Goal: Task Accomplishment & Management: Complete application form

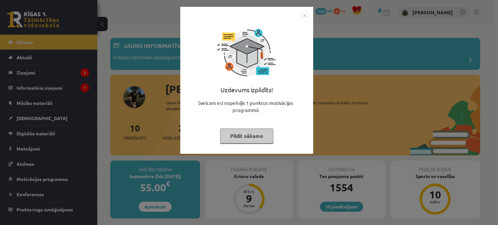
click at [376, 105] on div "Uzdevums izpildīts! Sveicam esi nopelnījis 1 punktus motivācijas programmā Pild…" at bounding box center [249, 112] width 498 height 225
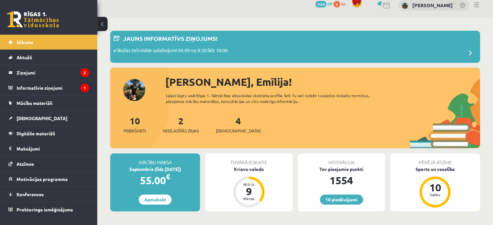
scroll to position [7, 0]
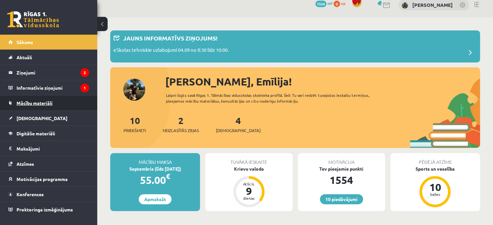
click at [54, 102] on link "Mācību materiāli" at bounding box center [48, 103] width 81 height 15
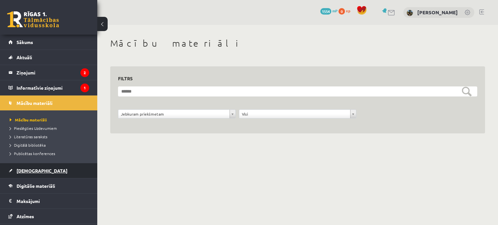
click at [30, 176] on link "[DEMOGRAPHIC_DATA]" at bounding box center [48, 170] width 81 height 15
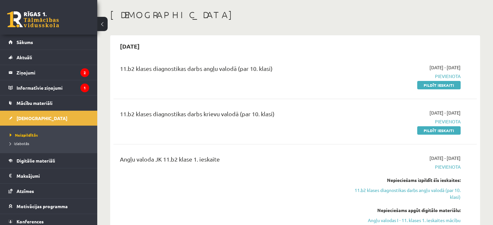
scroll to position [29, 0]
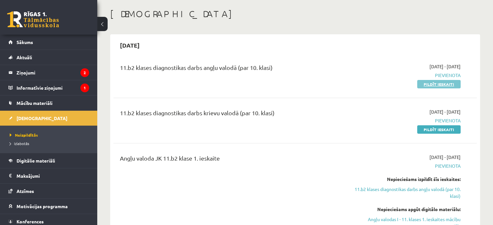
click at [447, 84] on link "Pildīt ieskaiti" at bounding box center [438, 84] width 43 height 8
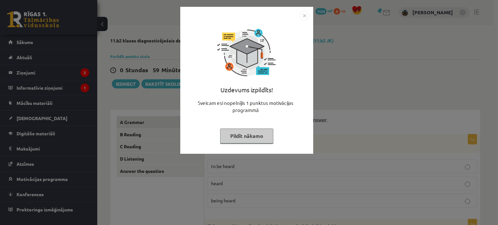
click at [257, 136] on button "Pildīt nākamo" at bounding box center [246, 136] width 53 height 15
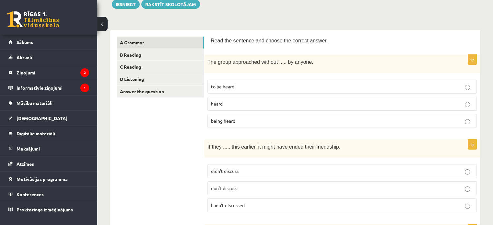
scroll to position [80, 0]
click at [252, 121] on p "being heard" at bounding box center [342, 120] width 262 height 7
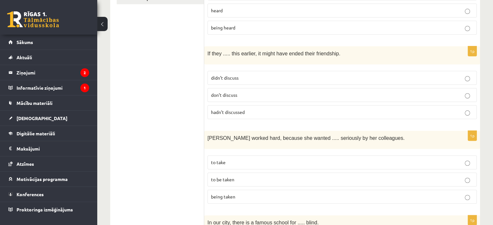
scroll to position [182, 0]
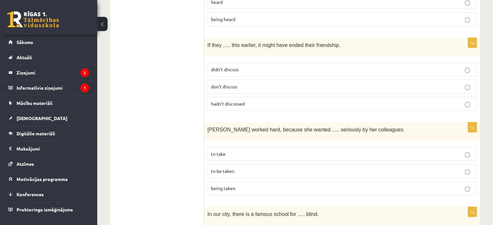
click at [249, 102] on p "hadn’t discussed" at bounding box center [342, 103] width 262 height 7
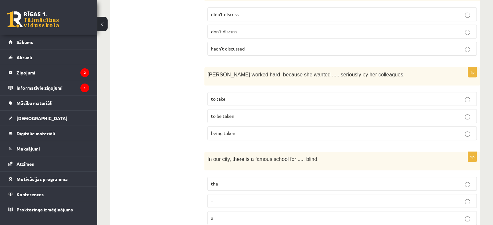
scroll to position [254, 0]
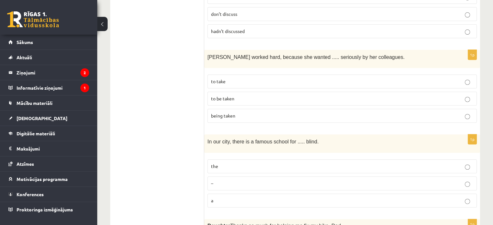
click at [243, 95] on p "to be taken" at bounding box center [342, 98] width 262 height 7
click at [229, 164] on p "the" at bounding box center [342, 166] width 262 height 7
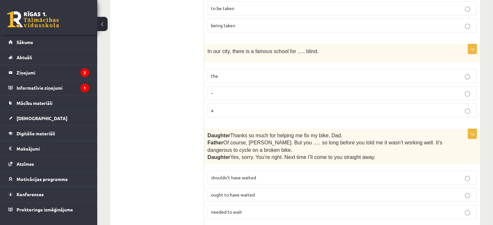
scroll to position [345, 0]
click at [229, 167] on fieldset "shouldn’t have waited ought to have waited needed to wait" at bounding box center [341, 193] width 269 height 53
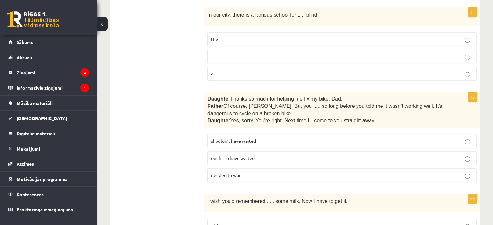
scroll to position [383, 0]
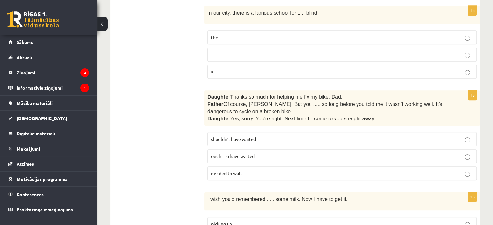
click at [252, 153] on span "ought to have waited" at bounding box center [233, 156] width 44 height 6
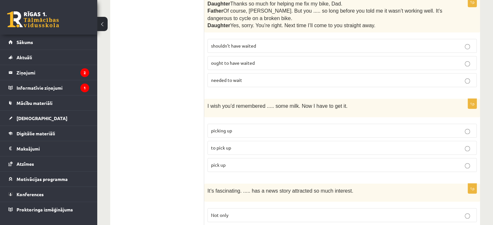
scroll to position [480, 0]
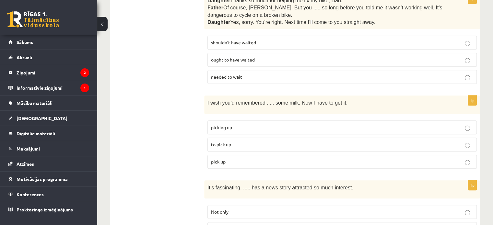
click at [237, 124] on p "picking up" at bounding box center [342, 127] width 262 height 7
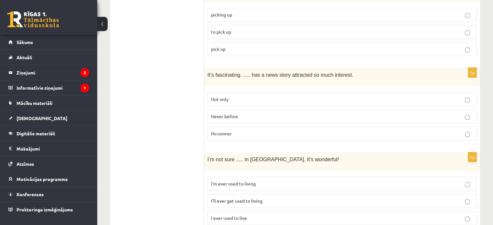
scroll to position [592, 0]
click at [233, 115] on label "Never before" at bounding box center [341, 117] width 269 height 14
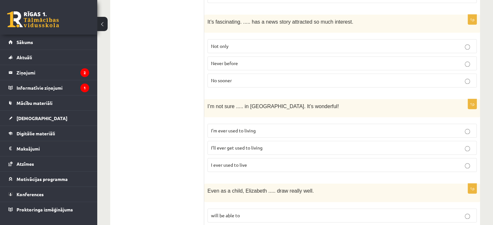
scroll to position [650, 0]
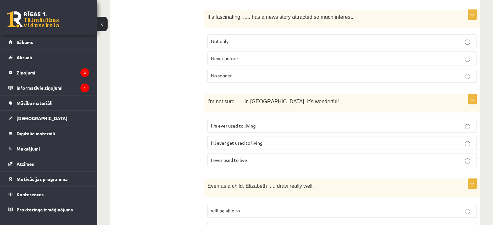
click at [244, 140] on span "I’ll ever get used to living" at bounding box center [237, 143] width 52 height 6
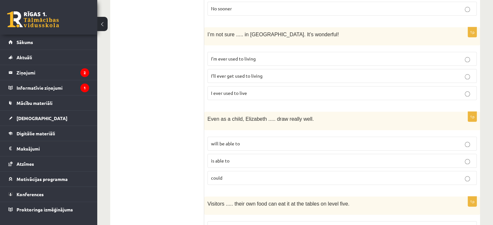
scroll to position [723, 0]
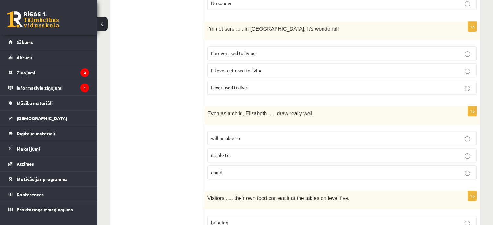
click at [240, 152] on p "is able to" at bounding box center [342, 155] width 262 height 7
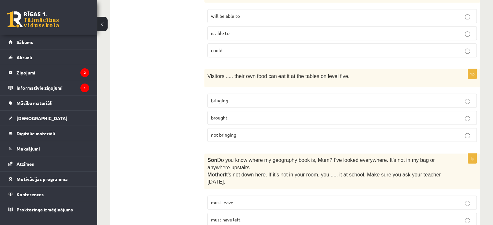
scroll to position [846, 0]
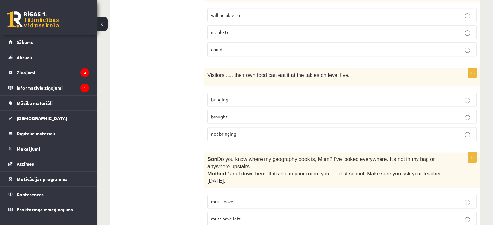
click at [233, 113] on p "brought" at bounding box center [342, 116] width 262 height 7
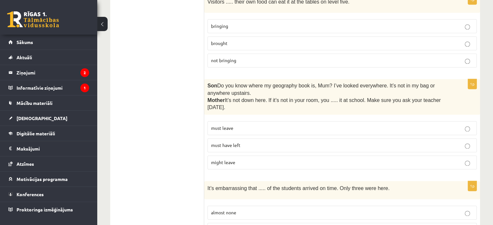
scroll to position [920, 0]
click at [238, 142] on p "must have left" at bounding box center [342, 145] width 262 height 7
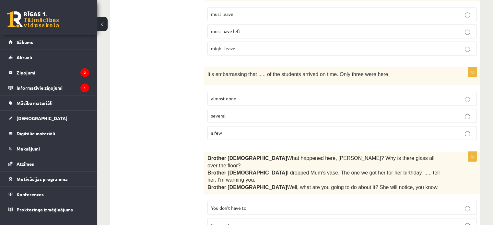
scroll to position [1036, 0]
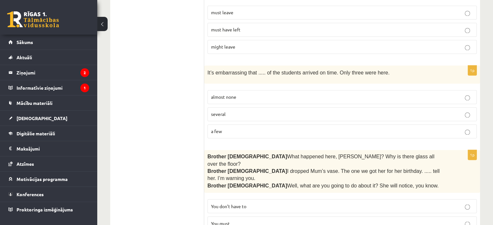
click at [232, 94] on span "almost none" at bounding box center [223, 97] width 25 height 6
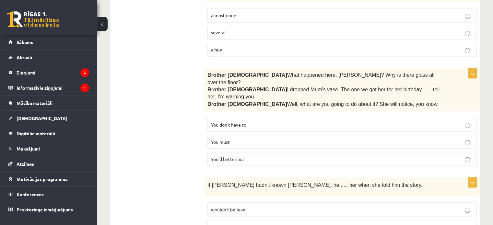
scroll to position [1120, 0]
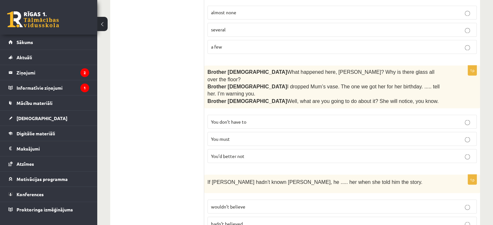
click at [236, 153] on span "You’d better not" at bounding box center [227, 156] width 33 height 6
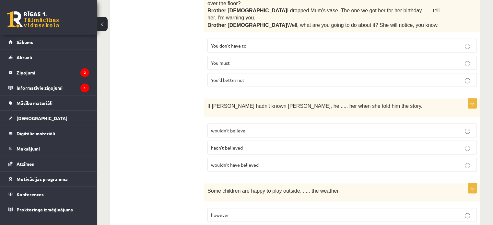
scroll to position [1201, 0]
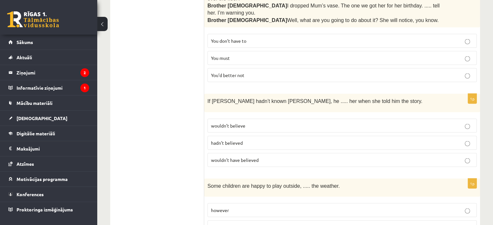
click at [240, 123] on span "wouldn’t believe" at bounding box center [228, 126] width 34 height 6
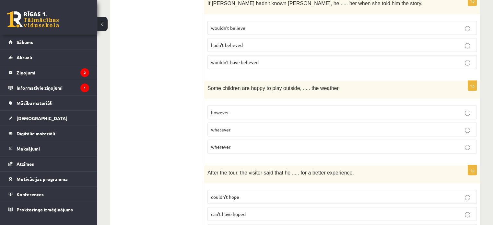
scroll to position [1299, 0]
click at [239, 126] on p "whatever" at bounding box center [342, 129] width 262 height 7
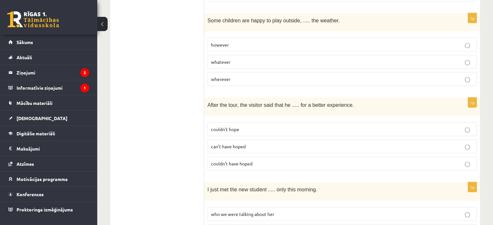
scroll to position [1368, 0]
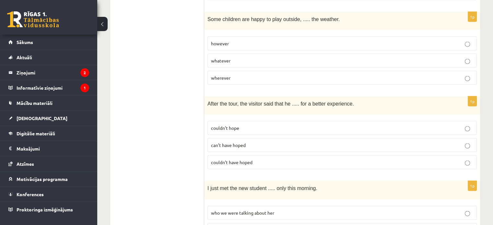
click at [237, 125] on span "couldn’t hope" at bounding box center [225, 128] width 28 height 6
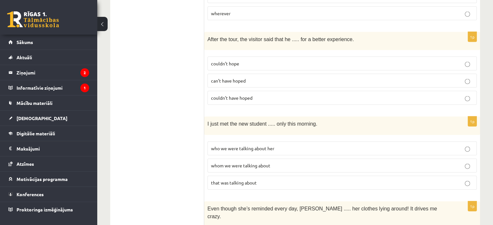
scroll to position [1433, 0]
click at [242, 91] on label "couldn’t have hoped" at bounding box center [341, 98] width 269 height 14
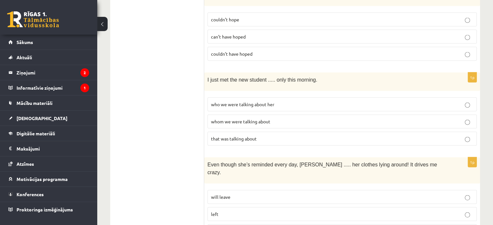
scroll to position [1477, 0]
click at [245, 118] on p "whom we were talking about" at bounding box center [342, 121] width 262 height 7
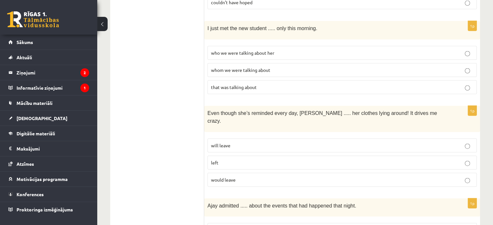
scroll to position [1590, 0]
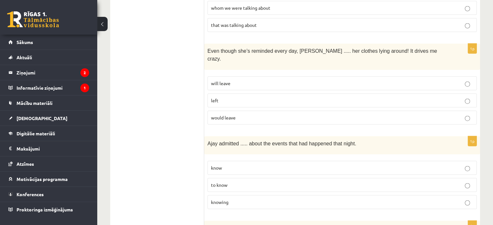
click at [235, 97] on p "left" at bounding box center [342, 100] width 262 height 7
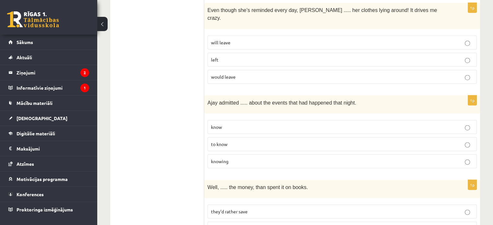
scroll to position [1639, 0]
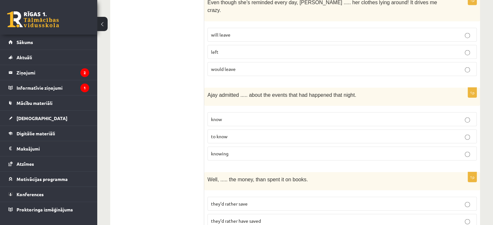
click at [229, 150] on p "knowing" at bounding box center [342, 153] width 262 height 7
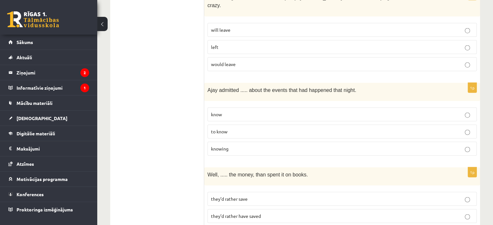
click at [235, 196] on span "they’d rather save" at bounding box center [229, 199] width 37 height 6
click at [241, 213] on span "they’d rather have saved" at bounding box center [236, 216] width 50 height 6
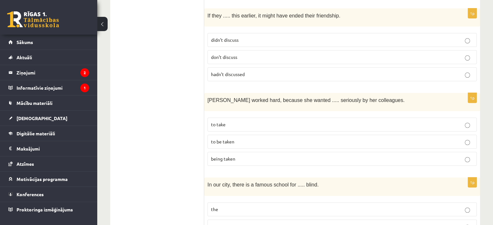
scroll to position [0, 0]
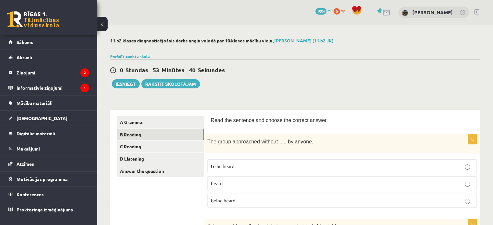
click at [157, 135] on link "B Reading" at bounding box center [160, 135] width 87 height 12
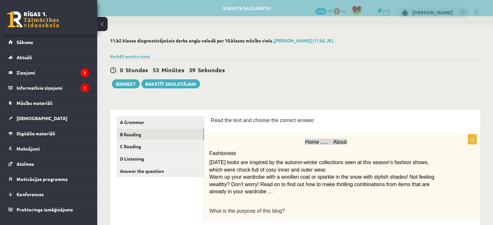
scroll to position [104, 0]
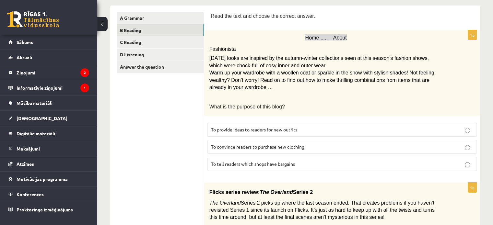
click at [245, 147] on span "To convince readers to purchase new clothing" at bounding box center [257, 147] width 93 height 6
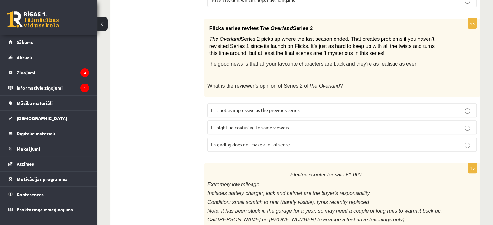
scroll to position [268, 0]
click at [250, 112] on label "It is not as impressive as the previous series." at bounding box center [341, 111] width 269 height 14
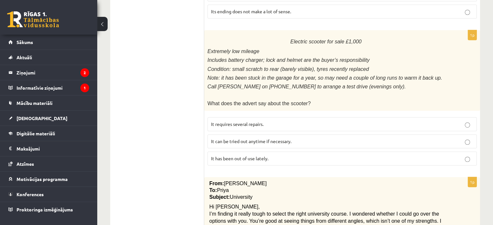
scroll to position [416, 0]
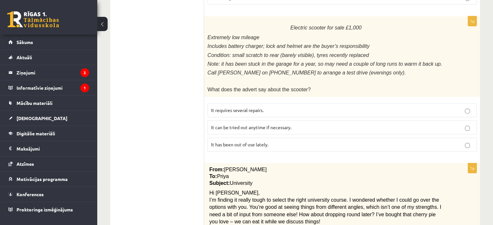
click at [250, 112] on fieldset "It requires several repairs. It can be tried out anytime if necessary. It has b…" at bounding box center [341, 126] width 269 height 53
click at [259, 107] on p "It requires several repairs." at bounding box center [342, 110] width 262 height 7
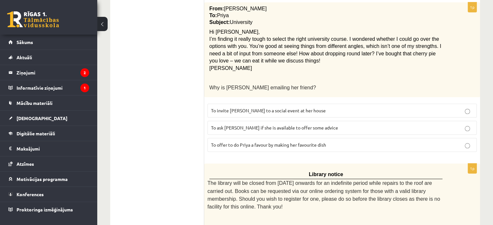
scroll to position [578, 0]
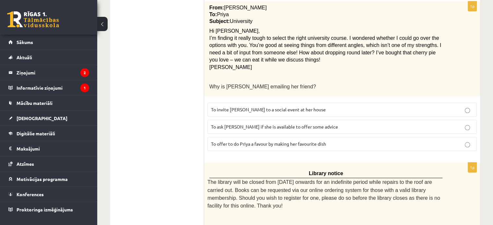
click at [259, 124] on span "To ask Priya if she is available to offer some advice" at bounding box center [274, 127] width 127 height 6
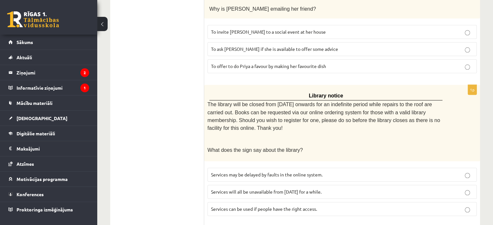
scroll to position [674, 0]
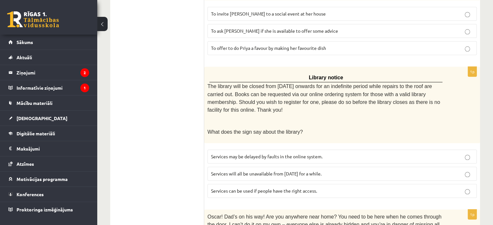
click at [252, 188] on span "Services can be used if people have the right access." at bounding box center [264, 191] width 106 height 6
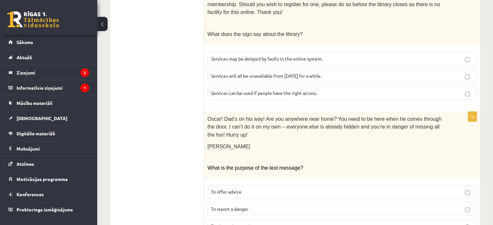
scroll to position [774, 0]
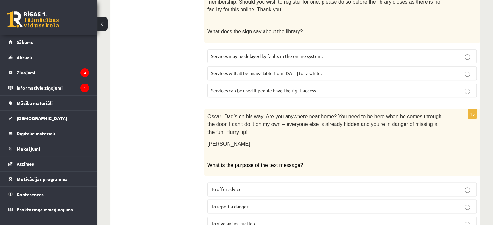
click at [246, 221] on span "To give an instruction" at bounding box center [233, 224] width 44 height 6
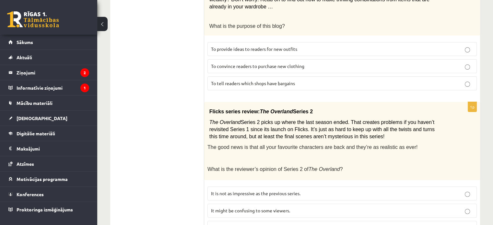
scroll to position [0, 0]
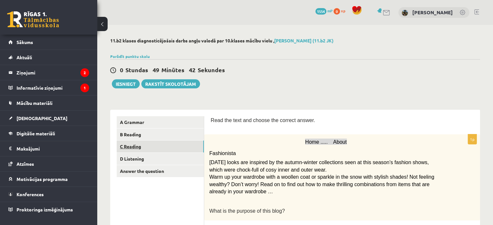
click at [194, 141] on link "C Reading" at bounding box center [160, 147] width 87 height 12
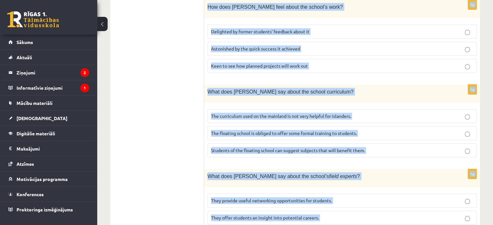
scroll to position [656, 0]
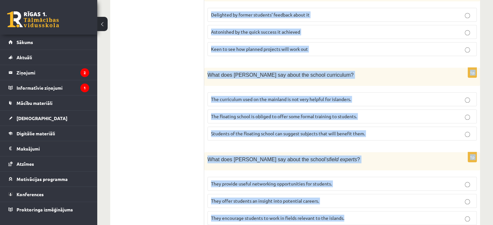
drag, startPoint x: 211, startPoint y: 20, endPoint x: 353, endPoint y: 240, distance: 262.0
copy form "Read the article about an unusual school and choose the correct answer for each…"
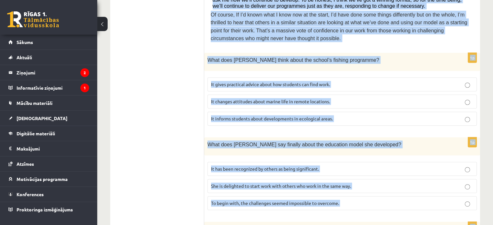
scroll to position [324, 0]
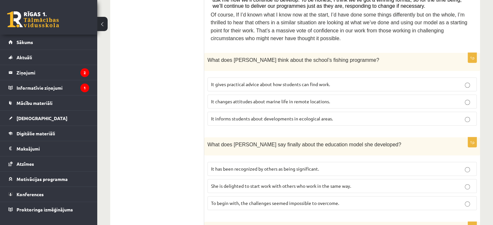
click at [158, 114] on ul "A Grammar B Reading C Reading D Listening Answer the question" at bounding box center [161, 177] width 88 height 770
click at [224, 116] on span "It informs students about developments in ecological areas." at bounding box center [272, 119] width 122 height 6
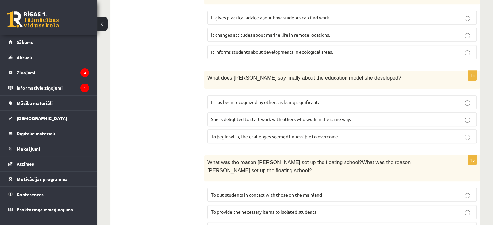
click at [258, 95] on label "It has been recognized by others as being significant." at bounding box center [341, 102] width 269 height 14
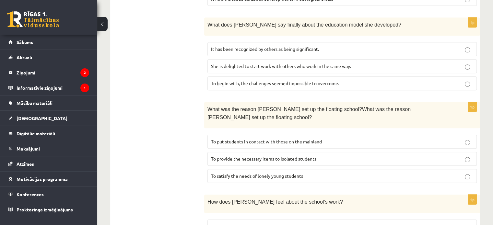
scroll to position [465, 0]
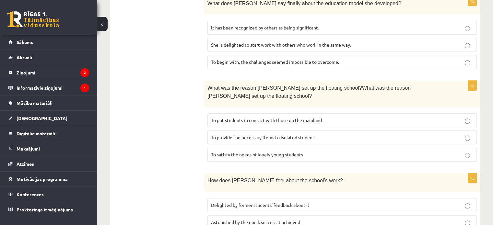
click at [232, 135] on span "To provide the necessary items to isolated students" at bounding box center [263, 138] width 105 height 6
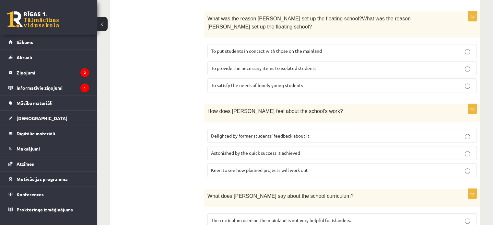
scroll to position [535, 0]
click at [240, 132] on span "Delighted by former students’ feedback about it" at bounding box center [260, 135] width 99 height 6
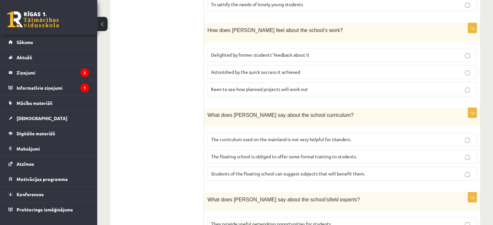
scroll to position [651, 0]
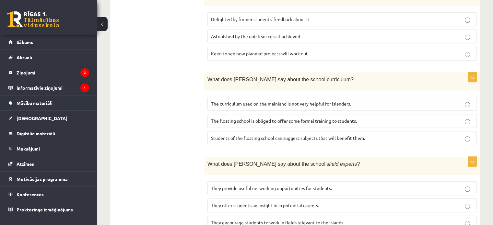
click at [294, 94] on fieldset "The curriculum used on the mainland is not very helpful for islanders. The floa…" at bounding box center [341, 120] width 269 height 53
click at [294, 100] on p "The curriculum used on the mainland is not very helpful for islanders." at bounding box center [342, 103] width 262 height 7
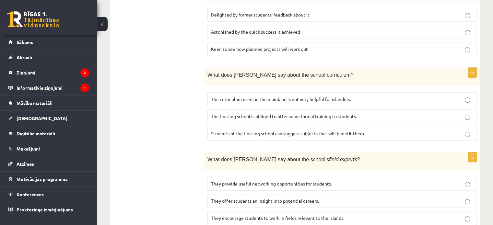
click at [226, 198] on span "They offer students an insight into potential careers." at bounding box center [265, 201] width 108 height 6
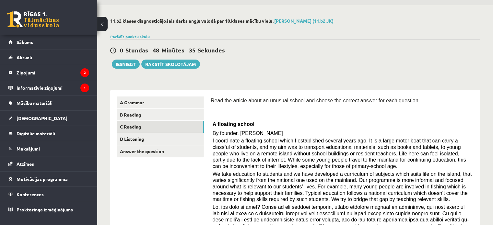
scroll to position [0, 0]
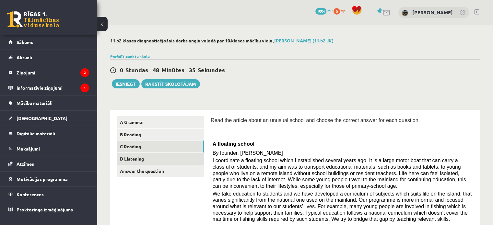
click at [161, 158] on link "D Listening" at bounding box center [160, 159] width 87 height 12
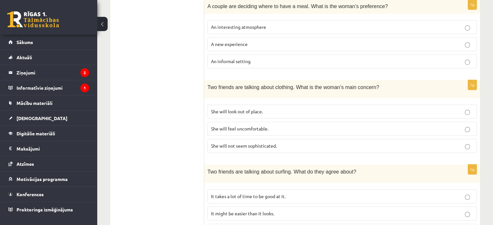
scroll to position [411, 0]
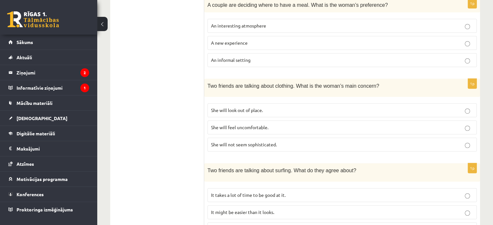
click at [241, 108] on span "She will look out of place." at bounding box center [237, 110] width 52 height 6
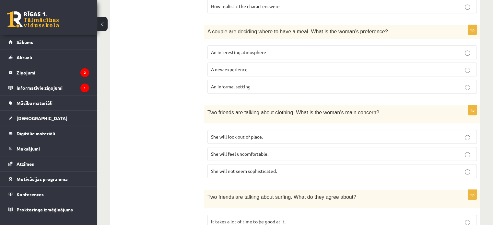
scroll to position [442, 0]
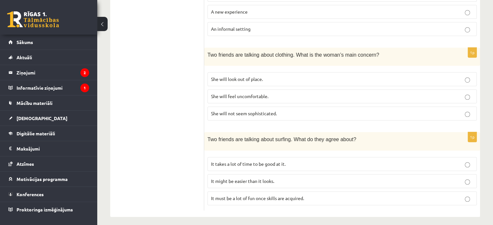
click at [237, 178] on span "It might be easier than it looks." at bounding box center [242, 181] width 63 height 6
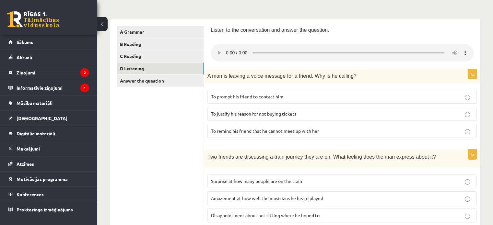
scroll to position [93, 0]
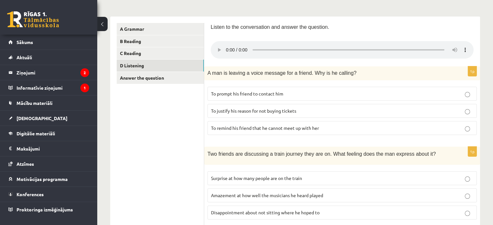
click at [250, 97] on p "To prompt his friend to contact him" at bounding box center [342, 93] width 262 height 7
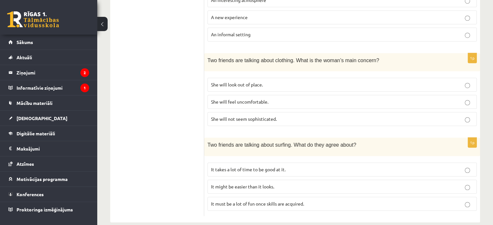
scroll to position [442, 0]
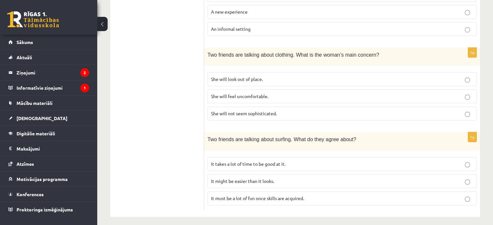
click at [259, 161] on span "It takes a lot of time to be good at it." at bounding box center [248, 164] width 75 height 6
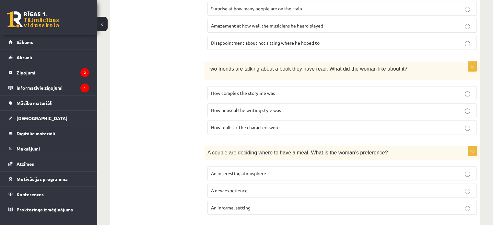
scroll to position [262, 0]
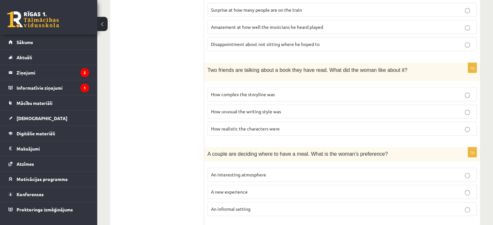
click at [163, 119] on ul "A Grammar B Reading C Reading D Listening Answer the question" at bounding box center [161, 122] width 88 height 536
click at [248, 129] on p "How realistic the characters were" at bounding box center [342, 128] width 262 height 7
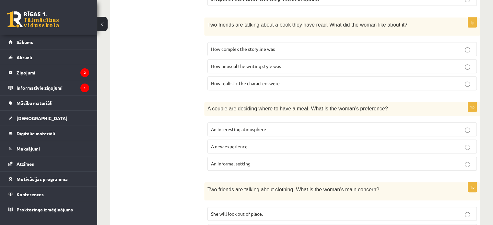
scroll to position [309, 0]
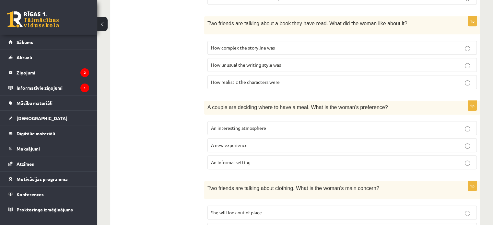
drag, startPoint x: 248, startPoint y: 129, endPoint x: 240, endPoint y: 126, distance: 8.0
click at [240, 126] on span "An interesting atmosphere" at bounding box center [238, 128] width 55 height 6
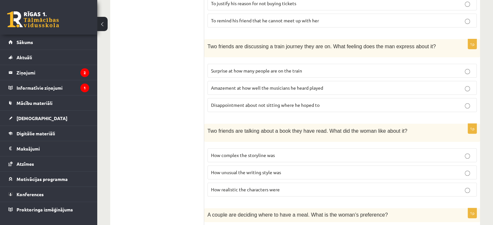
scroll to position [200, 0]
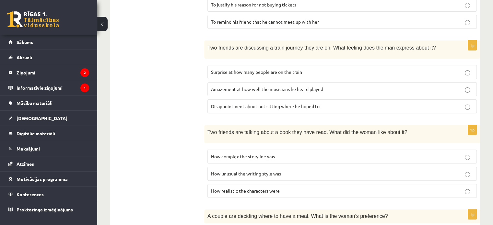
click at [265, 107] on span "Disappointment about not sitting where he hoped to" at bounding box center [265, 106] width 109 height 6
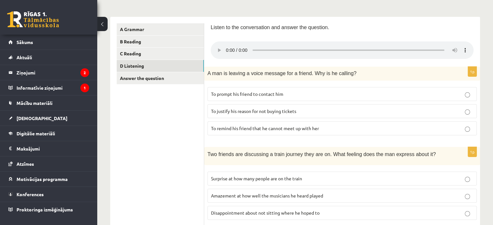
scroll to position [0, 0]
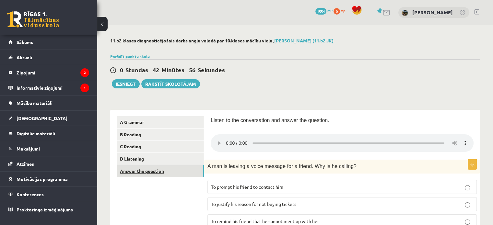
click at [160, 172] on link "Answer the question" at bounding box center [160, 171] width 87 height 12
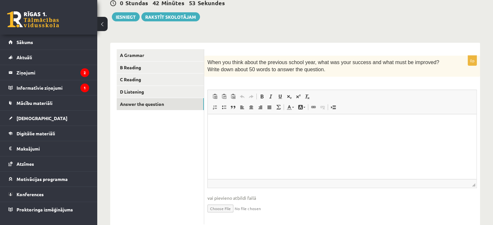
scroll to position [67, 0]
drag, startPoint x: 207, startPoint y: 62, endPoint x: 277, endPoint y: 73, distance: 70.8
drag, startPoint x: 277, startPoint y: 73, endPoint x: 263, endPoint y: 82, distance: 17.2
click at [263, 82] on div "0p When you think about the previous school year, what was your success and wha…" at bounding box center [342, 140] width 276 height 169
click at [263, 127] on html at bounding box center [342, 124] width 269 height 20
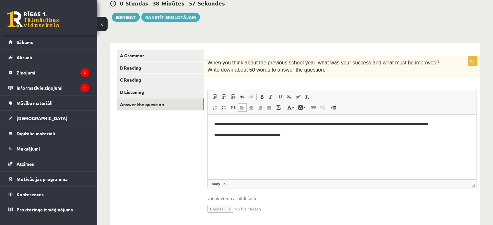
click at [305, 125] on p "**********" at bounding box center [342, 124] width 256 height 7
click at [299, 139] on html "**********" at bounding box center [342, 129] width 269 height 30
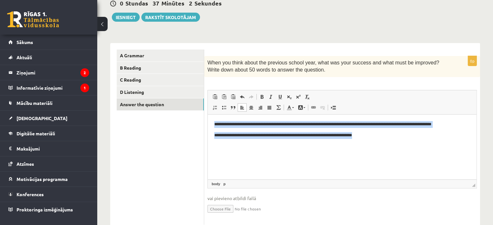
drag, startPoint x: 215, startPoint y: 125, endPoint x: 372, endPoint y: 192, distance: 170.7
click at [372, 145] on html "**********" at bounding box center [342, 129] width 269 height 30
copy body "**********"
click at [332, 145] on html "**********" at bounding box center [342, 129] width 269 height 30
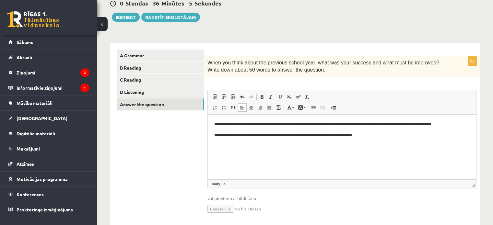
click at [330, 124] on p "**********" at bounding box center [342, 124] width 256 height 7
click at [292, 126] on p "**********" at bounding box center [342, 124] width 256 height 7
click at [338, 123] on p "**********" at bounding box center [342, 124] width 256 height 7
click at [330, 123] on p "**********" at bounding box center [342, 124] width 256 height 7
click at [338, 124] on p "**********" at bounding box center [342, 124] width 256 height 7
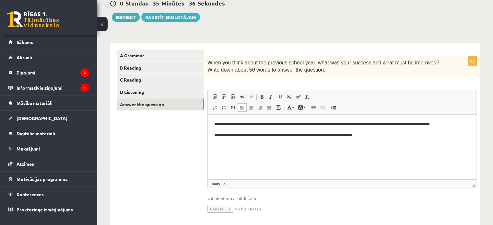
click at [387, 123] on p "**********" at bounding box center [342, 124] width 256 height 7
click at [391, 122] on p "**********" at bounding box center [342, 124] width 256 height 7
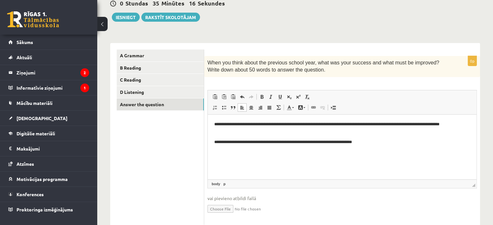
click at [430, 122] on p "**********" at bounding box center [342, 128] width 256 height 14
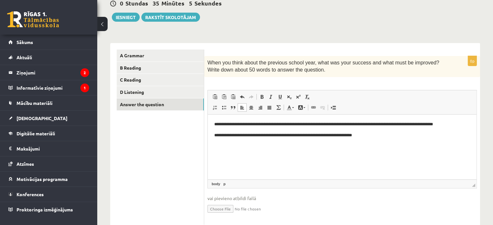
click at [437, 124] on p "**********" at bounding box center [342, 124] width 256 height 7
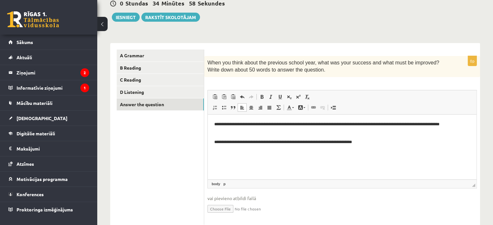
click at [456, 124] on p "**********" at bounding box center [342, 128] width 256 height 14
click at [231, 134] on p "**********" at bounding box center [342, 128] width 256 height 14
drag, startPoint x: 214, startPoint y: 141, endPoint x: 287, endPoint y: 140, distance: 72.9
click at [287, 140] on html "**********" at bounding box center [342, 132] width 269 height 37
copy p "**********"
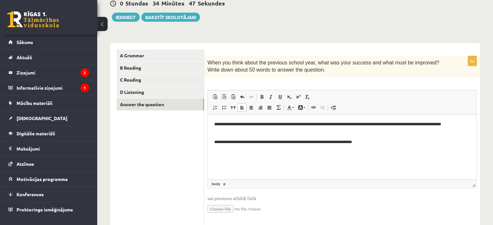
click at [256, 133] on p "**********" at bounding box center [342, 128] width 256 height 14
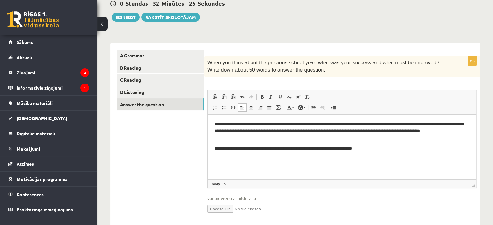
click at [431, 131] on p "**********" at bounding box center [342, 131] width 256 height 20
click at [381, 158] on html "**********" at bounding box center [342, 136] width 269 height 44
click at [126, 11] on div "0 Stundas 32 Minūtes 16 Sekundes Ieskaite saglabāta! Iesniegt Rakstīt skolotājam" at bounding box center [295, 7] width 370 height 29
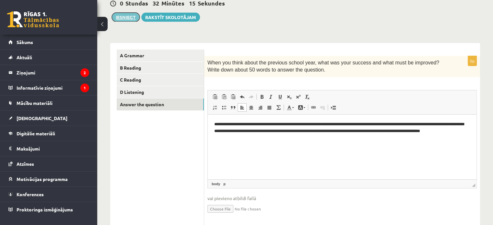
click at [127, 17] on button "Iesniegt" at bounding box center [126, 17] width 28 height 9
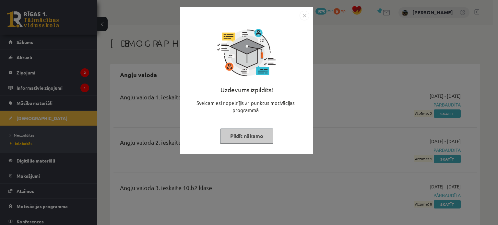
click at [256, 134] on button "Pildīt nākamo" at bounding box center [246, 136] width 53 height 15
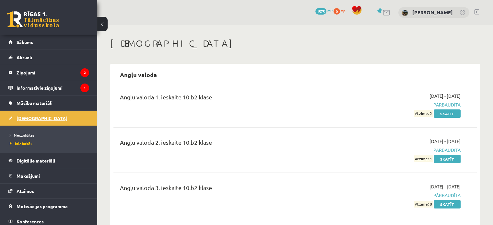
click at [42, 112] on link "[DEMOGRAPHIC_DATA]" at bounding box center [48, 118] width 81 height 15
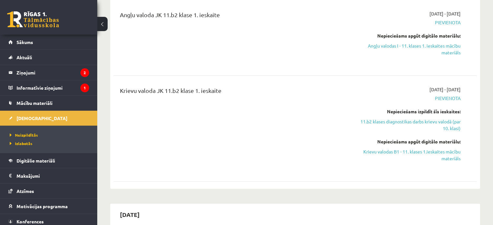
scroll to position [111, 0]
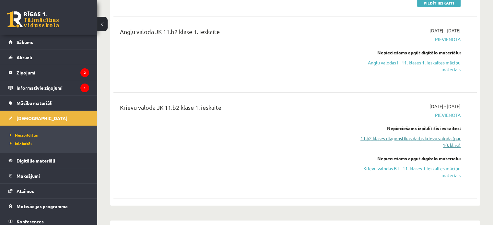
click at [412, 138] on link "11.b2 klases diagnostikas darbs krievu valodā (par 10. klasi)" at bounding box center [407, 142] width 107 height 14
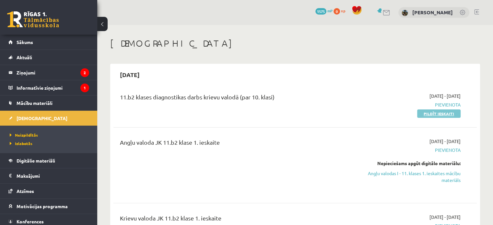
click at [432, 112] on link "Pildīt ieskaiti" at bounding box center [438, 114] width 43 height 8
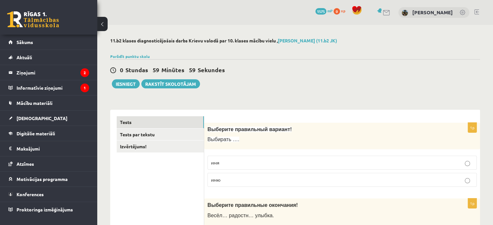
scroll to position [86, 0]
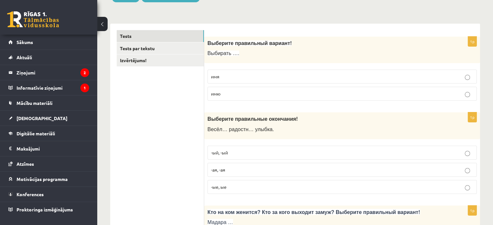
click at [234, 81] on label "имя" at bounding box center [341, 77] width 269 height 14
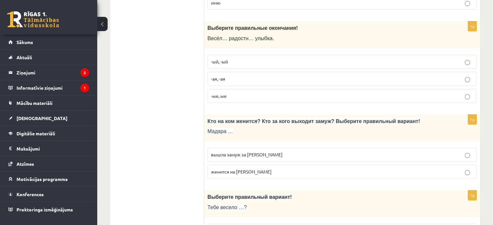
scroll to position [177, 0]
click at [227, 63] on span "-ый, -ый" at bounding box center [219, 62] width 17 height 6
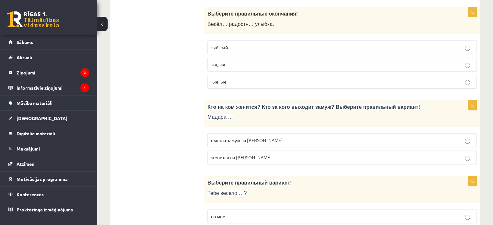
scroll to position [191, 0]
click at [227, 66] on p "-ая, -ая" at bounding box center [342, 65] width 262 height 7
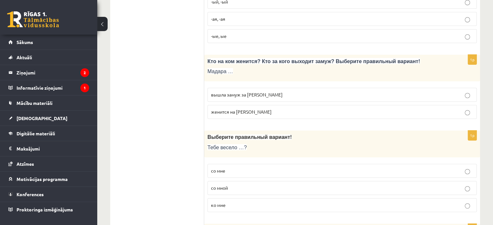
click at [237, 92] on span "вышла замуж за Марка" at bounding box center [247, 95] width 72 height 6
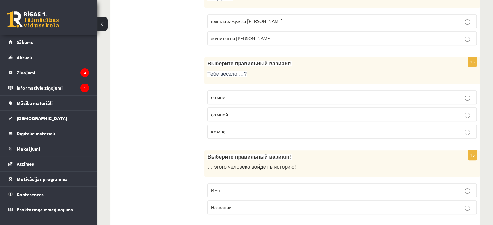
scroll to position [325, 0]
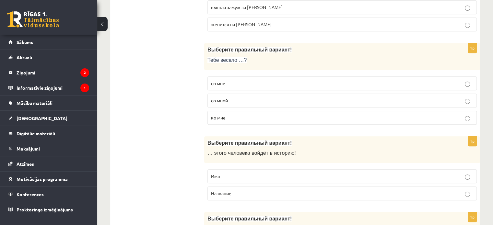
click at [236, 98] on p "со мной" at bounding box center [342, 100] width 262 height 7
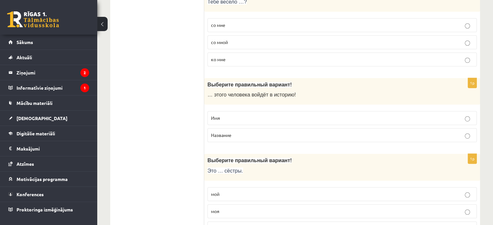
scroll to position [385, 0]
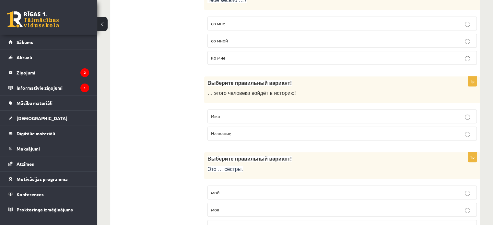
click at [234, 117] on p "Имя" at bounding box center [342, 116] width 262 height 7
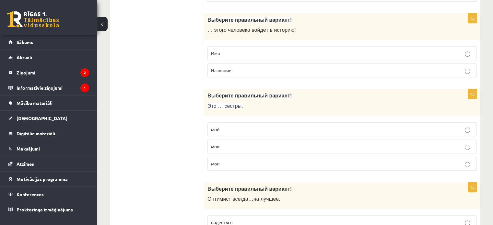
click at [221, 162] on p "мои" at bounding box center [342, 163] width 262 height 7
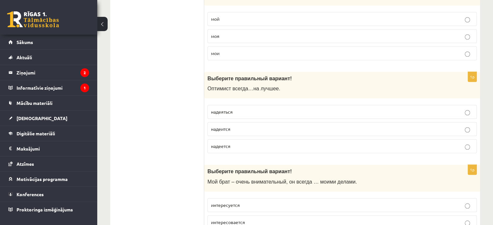
scroll to position [567, 0]
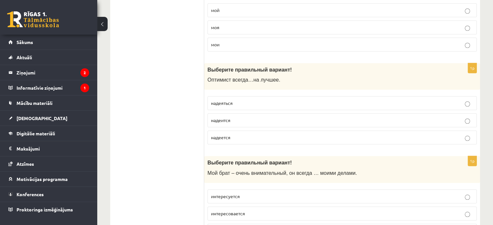
click at [237, 134] on p "надеется" at bounding box center [342, 137] width 262 height 7
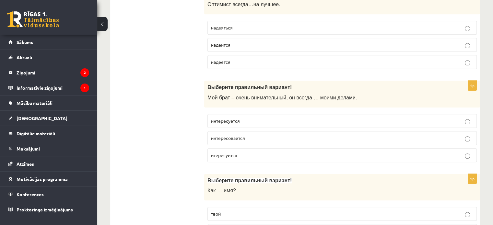
scroll to position [643, 0]
click at [241, 123] on label "интересуется" at bounding box center [341, 121] width 269 height 14
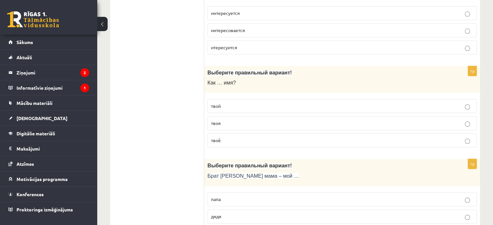
click at [231, 140] on p "твоё" at bounding box center [342, 140] width 262 height 7
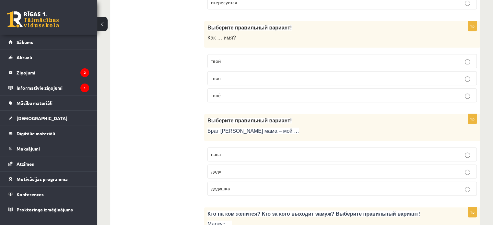
scroll to position [796, 0]
click at [229, 169] on p "дядя" at bounding box center [342, 171] width 262 height 7
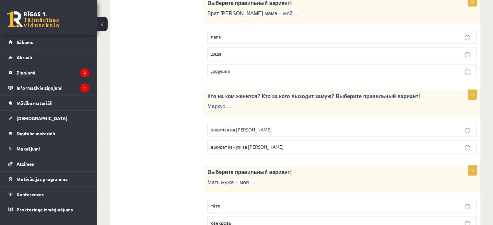
scroll to position [922, 0]
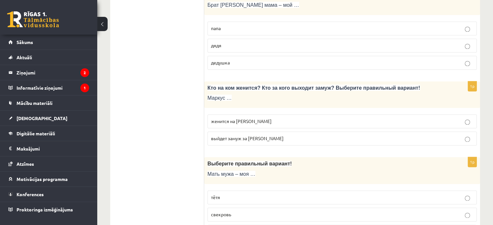
click at [227, 118] on span "женится на Агнии" at bounding box center [241, 121] width 61 height 6
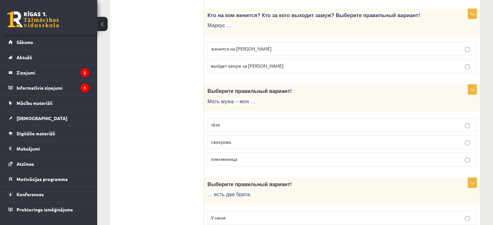
scroll to position [1051, 0]
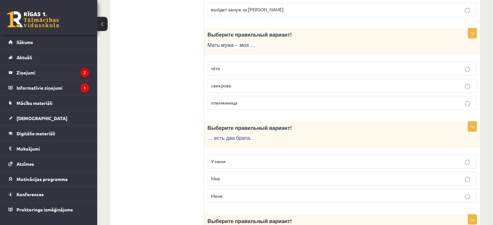
click at [229, 62] on label "тётя" at bounding box center [341, 69] width 269 height 14
click at [228, 83] on span "свекровь" at bounding box center [221, 86] width 20 height 6
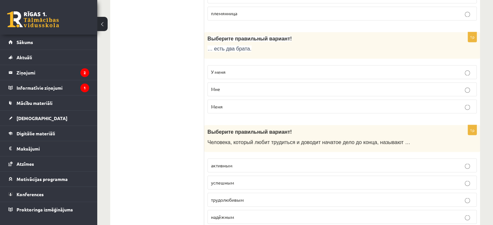
scroll to position [1143, 0]
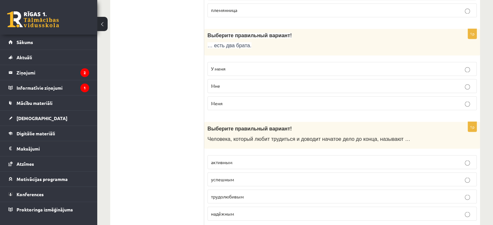
click at [224, 66] on span "У меня" at bounding box center [218, 69] width 15 height 6
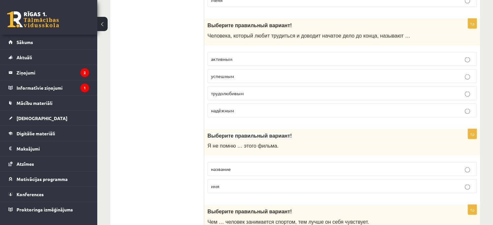
scroll to position [1248, 0]
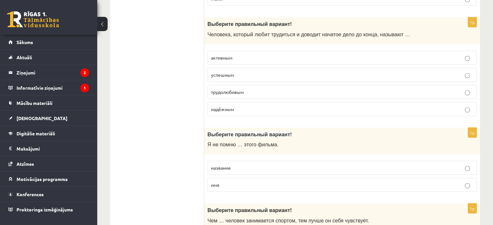
click at [236, 89] on span "трудолюбивым" at bounding box center [227, 92] width 33 height 6
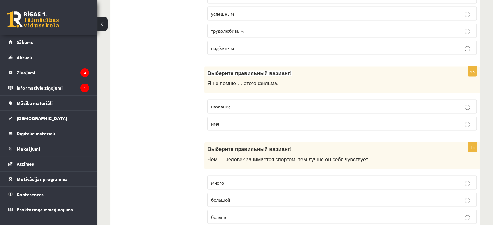
scroll to position [1327, 0]
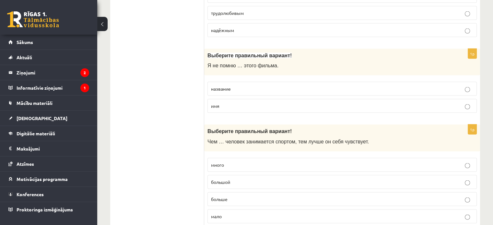
click at [233, 86] on p "название" at bounding box center [342, 89] width 262 height 7
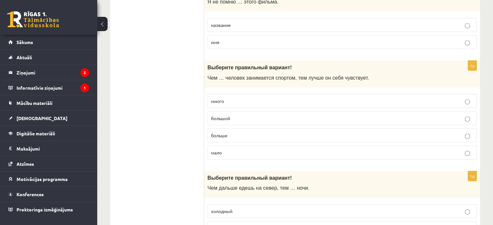
scroll to position [1390, 0]
click at [229, 133] on p "больше" at bounding box center [342, 136] width 262 height 7
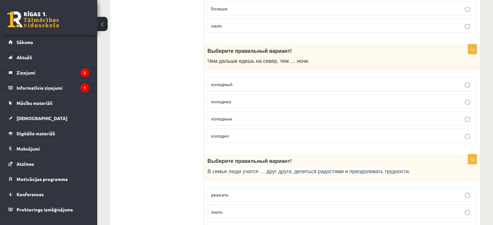
scroll to position [1518, 0]
click at [232, 98] on p "холоднее" at bounding box center [342, 101] width 262 height 7
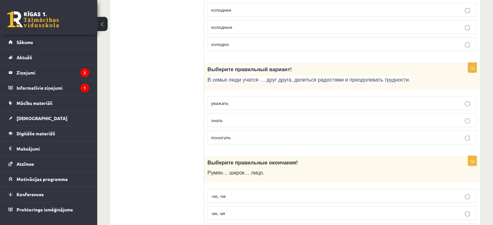
scroll to position [1610, 0]
click at [232, 100] on p "уважать" at bounding box center [342, 103] width 262 height 7
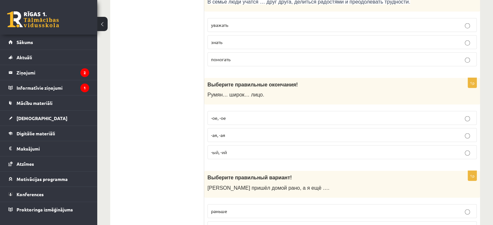
scroll to position [1693, 0]
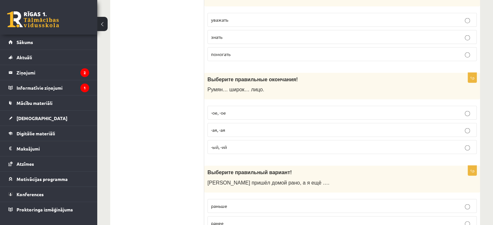
click at [231, 109] on label "-ое, -ое" at bounding box center [341, 113] width 269 height 14
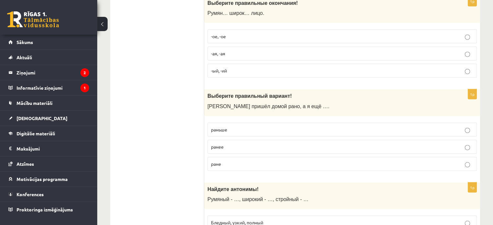
scroll to position [1808, 0]
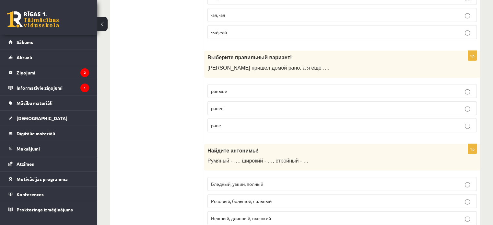
click at [229, 105] on p "ранее" at bounding box center [342, 108] width 262 height 7
click at [230, 88] on p "раньше" at bounding box center [342, 91] width 262 height 7
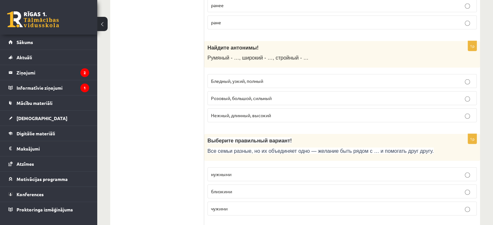
scroll to position [1914, 0]
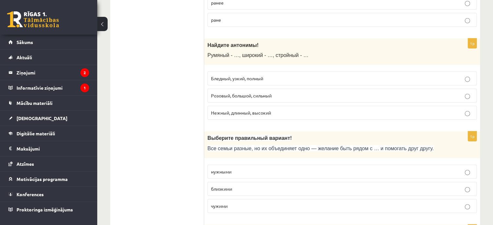
click at [240, 75] on p "Бледный, узкий, полный" at bounding box center [342, 78] width 262 height 7
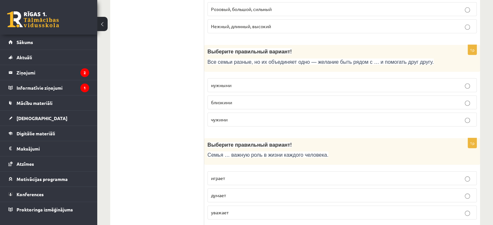
scroll to position [2002, 0]
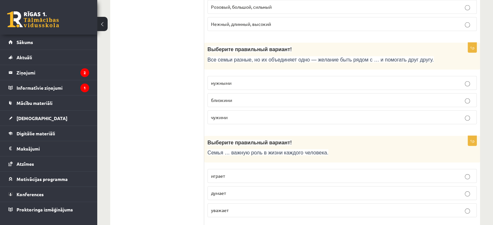
click at [236, 97] on p "близкими" at bounding box center [342, 100] width 262 height 7
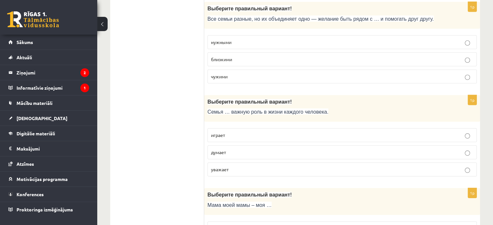
scroll to position [2091, 0]
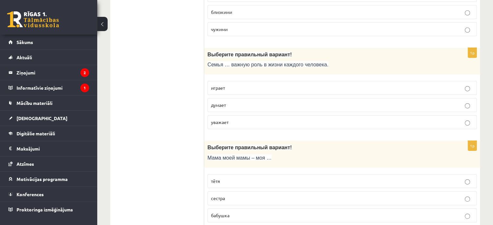
click at [234, 81] on label "играет" at bounding box center [341, 88] width 269 height 14
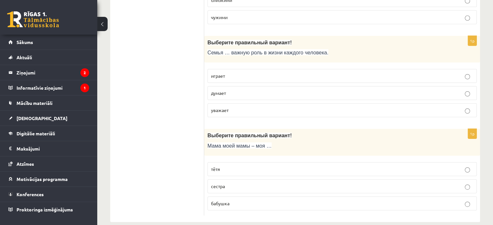
click at [234, 200] on p "бабушка" at bounding box center [342, 203] width 262 height 7
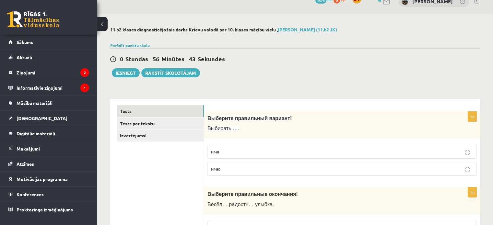
scroll to position [0, 0]
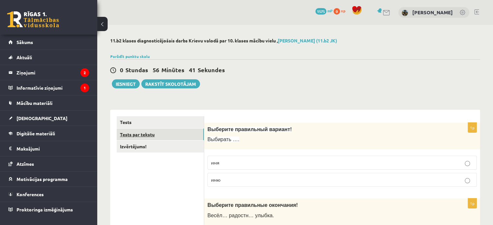
click at [164, 136] on link "Tests par tekstu" at bounding box center [160, 135] width 87 height 12
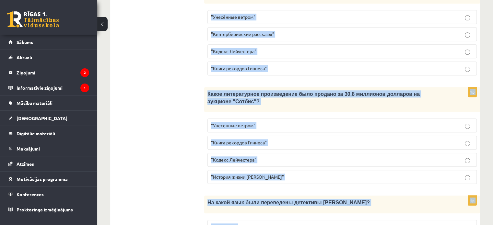
scroll to position [648, 0]
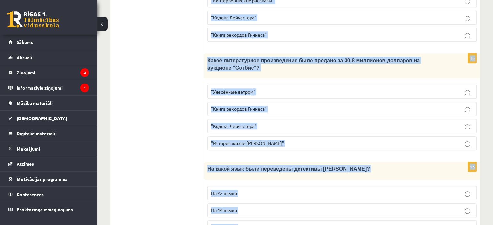
drag, startPoint x: 211, startPoint y: 66, endPoint x: 350, endPoint y: 240, distance: 223.1
copy form "Прочитайте текст «Интересные факты о книгах», выберите правильный вариант! Инте…"
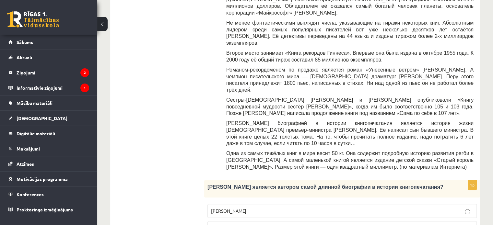
scroll to position [302, 0]
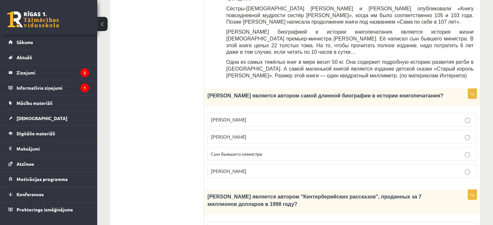
click at [246, 151] on span "Сын бывшего министра" at bounding box center [236, 154] width 51 height 6
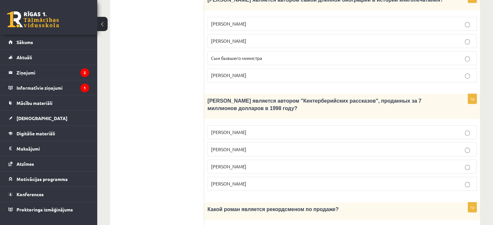
scroll to position [398, 0]
click at [254, 163] on p "Джефри Чосер" at bounding box center [342, 166] width 262 height 7
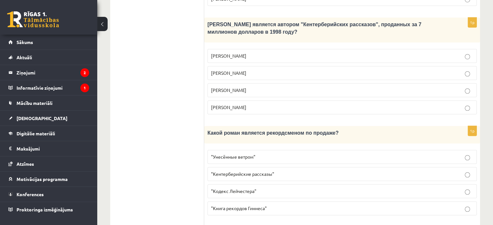
scroll to position [503, 0]
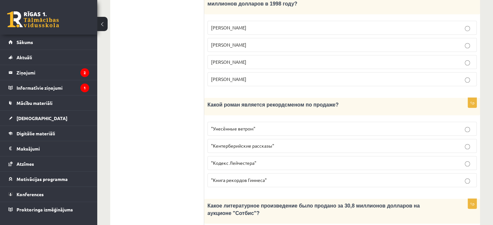
click at [233, 126] on span ""Унесённые ветром"" at bounding box center [233, 129] width 44 height 6
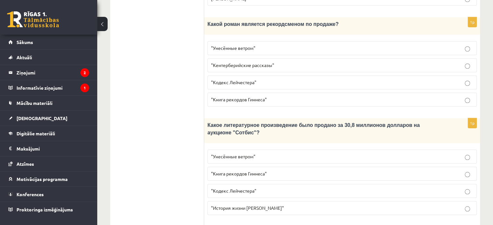
scroll to position [583, 0]
click at [250, 188] on span ""Кодекс Лейчестера"" at bounding box center [233, 191] width 45 height 6
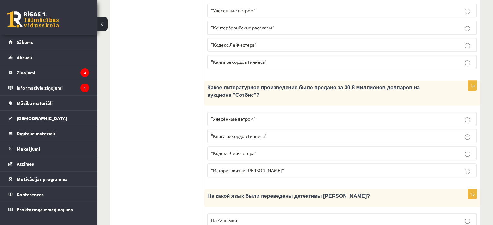
scroll to position [648, 0]
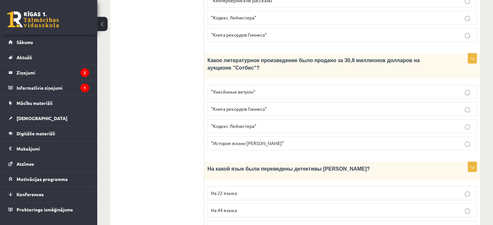
click at [240, 204] on label "На 44 языка" at bounding box center [341, 211] width 269 height 14
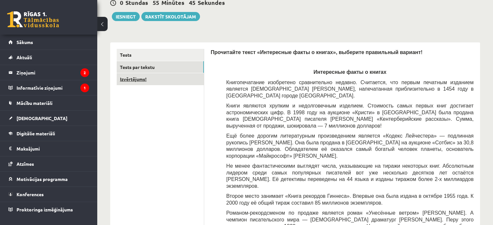
click at [170, 80] on link "Izvērtējums!" at bounding box center [160, 79] width 87 height 12
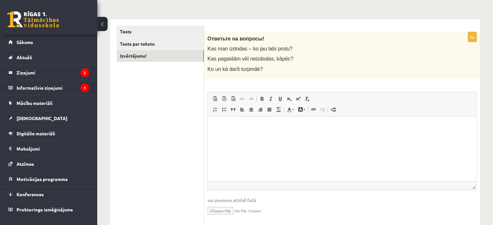
scroll to position [91, 0]
click at [238, 134] on html at bounding box center [342, 126] width 269 height 20
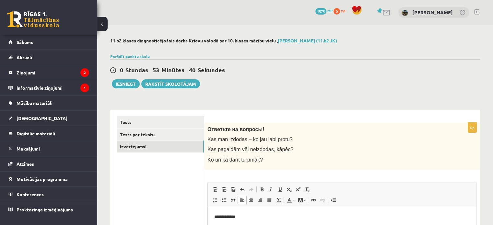
scroll to position [1, 0]
click at [128, 84] on button "Iesniegt" at bounding box center [126, 83] width 28 height 9
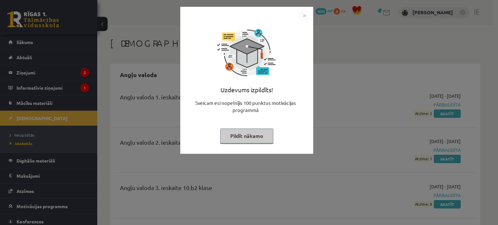
click at [302, 17] on img "Close" at bounding box center [304, 16] width 10 height 10
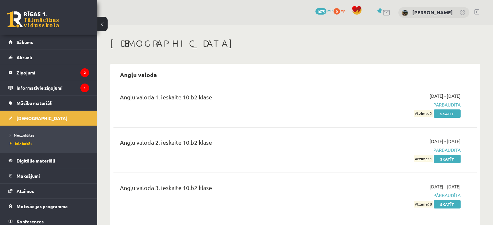
click at [28, 133] on span "Neizpildītās" at bounding box center [22, 135] width 25 height 5
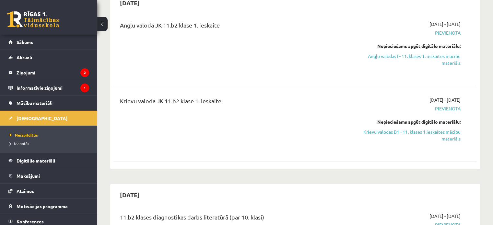
scroll to position [61, 0]
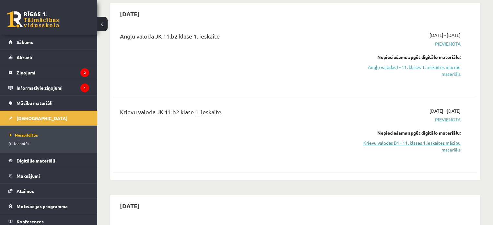
click at [418, 144] on link "Krievu valodas B1 - 11. klases 1.ieskaites mācību materiāls" at bounding box center [407, 147] width 107 height 14
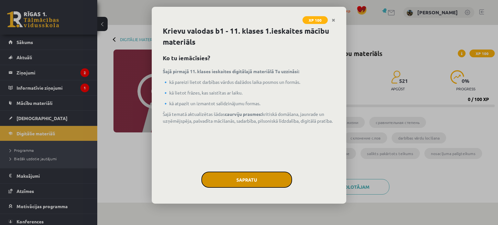
click at [264, 176] on button "Sapratu" at bounding box center [246, 180] width 91 height 16
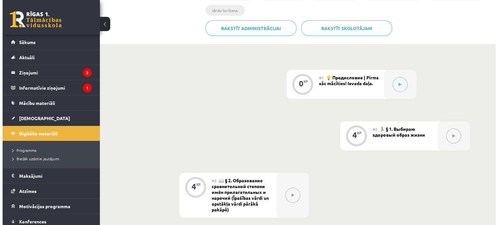
scroll to position [194, 0]
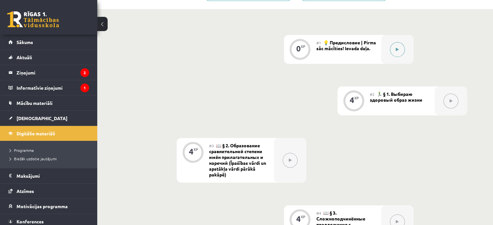
click at [397, 48] on icon at bounding box center [397, 50] width 3 height 4
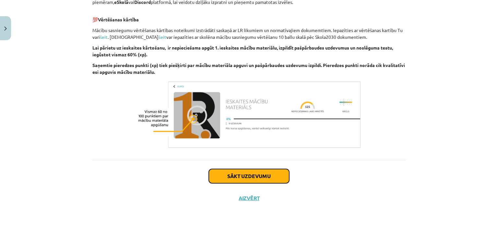
click at [248, 180] on button "Sākt uzdevumu" at bounding box center [249, 176] width 80 height 14
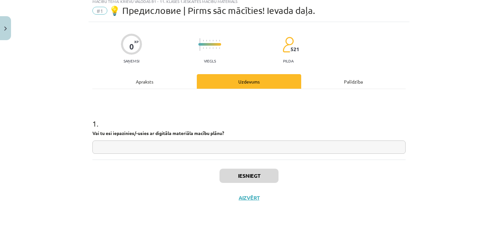
scroll to position [16, 0]
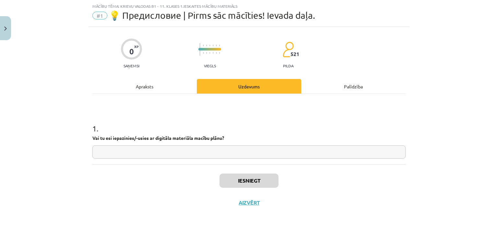
click at [209, 154] on input "text" at bounding box center [248, 152] width 313 height 13
type input "***"
click at [236, 188] on div "Iesniegt Aizvērt" at bounding box center [248, 187] width 313 height 45
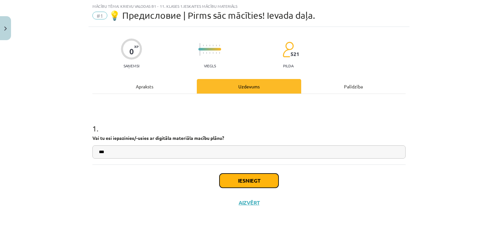
click at [236, 182] on button "Iesniegt" at bounding box center [248, 181] width 59 height 14
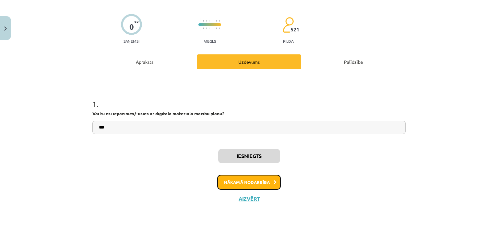
click at [253, 183] on button "Nākamā nodarbība" at bounding box center [249, 182] width 64 height 15
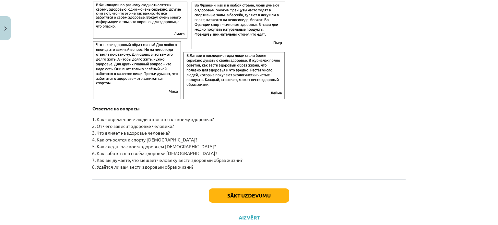
scroll to position [1052, 0]
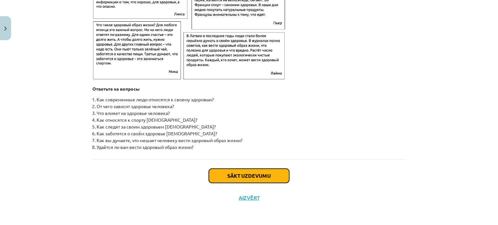
click at [230, 176] on button "Sākt uzdevumu" at bounding box center [249, 176] width 80 height 14
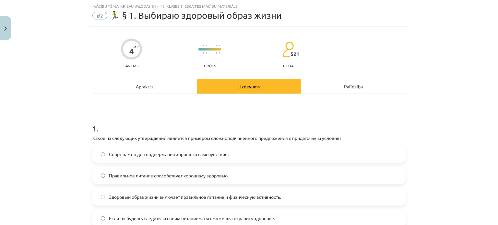
scroll to position [55, 0]
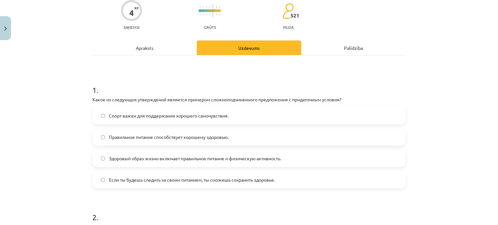
click at [148, 49] on div "Apraksts" at bounding box center [144, 48] width 104 height 15
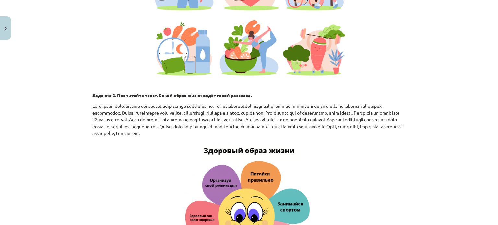
scroll to position [665, 0]
drag, startPoint x: 183, startPoint y: 157, endPoint x: 378, endPoint y: 71, distance: 212.9
click at [378, 71] on p at bounding box center [248, 16] width 313 height 130
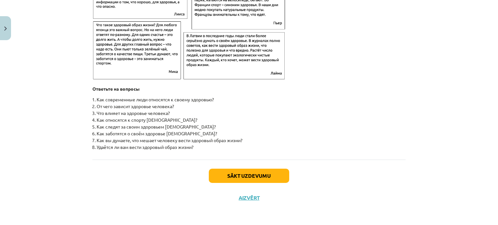
scroll to position [1051, 0]
click at [225, 181] on button "Sākt uzdevumu" at bounding box center [249, 176] width 80 height 14
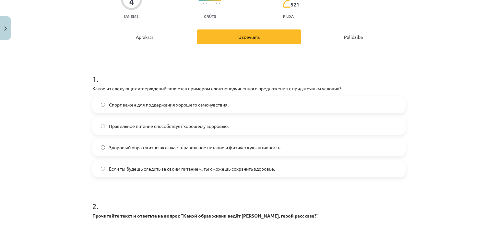
scroll to position [68, 0]
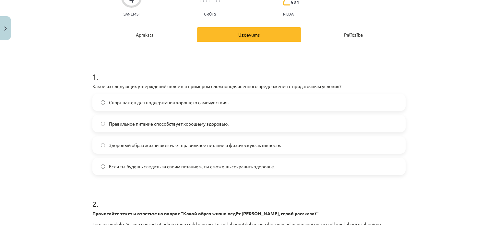
click at [258, 147] on span "Здоровый образ жизни включает правильное питание и физическую активность." at bounding box center [195, 145] width 172 height 7
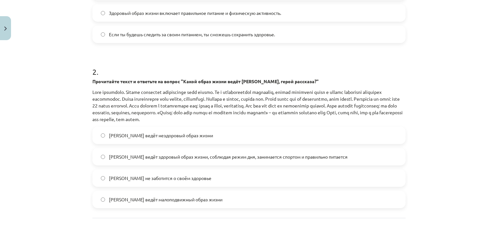
scroll to position [257, 0]
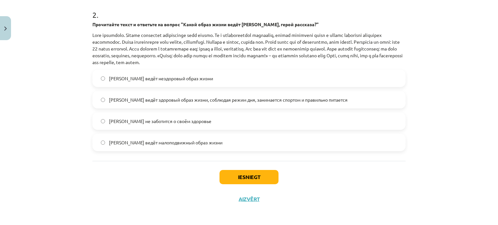
click at [284, 97] on span "[PERSON_NAME] ведёт здоровый образ жизни, соблюдая режим дня, занимается спорто…" at bounding box center [228, 100] width 239 height 7
click at [232, 177] on button "Iesniegt" at bounding box center [248, 177] width 59 height 14
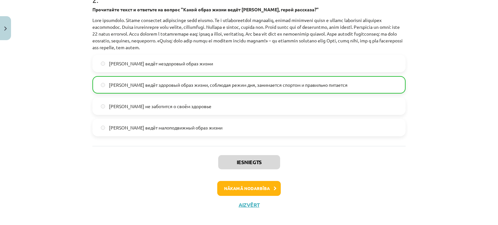
scroll to position [279, 0]
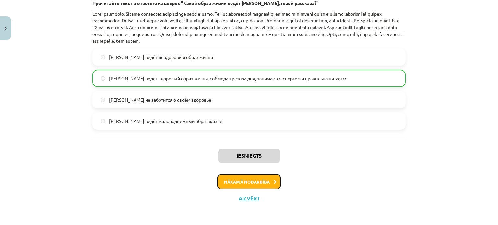
click at [242, 182] on button "Nākamā nodarbība" at bounding box center [249, 182] width 64 height 15
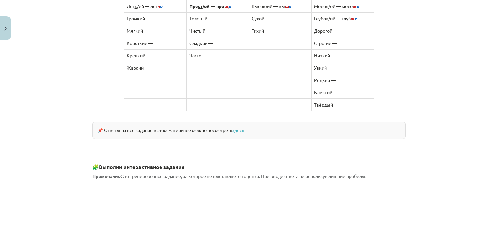
scroll to position [595, 0]
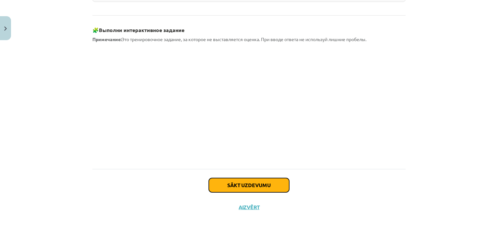
click at [245, 178] on button "Sākt uzdevumu" at bounding box center [249, 185] width 80 height 14
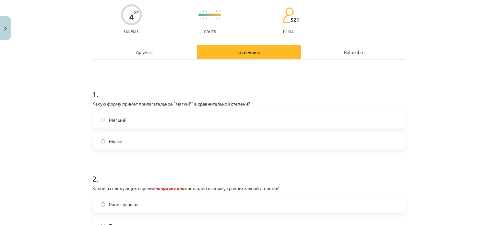
scroll to position [62, 0]
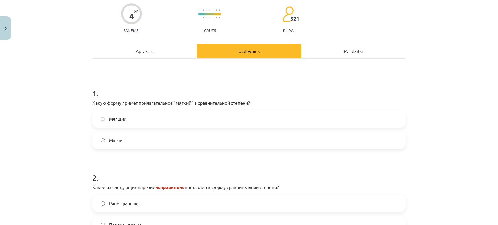
click at [141, 50] on div "Apraksts" at bounding box center [144, 51] width 104 height 15
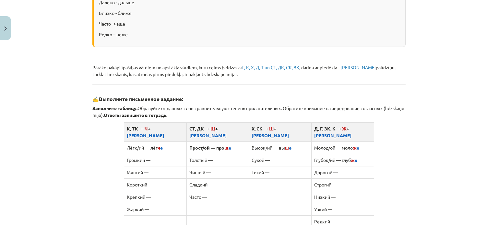
scroll to position [595, 0]
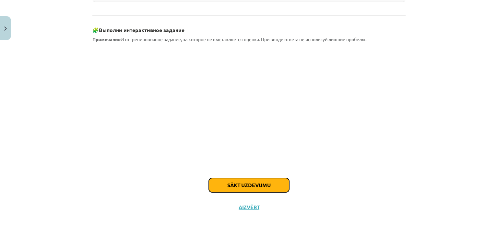
click at [223, 178] on button "Sākt uzdevumu" at bounding box center [249, 185] width 80 height 14
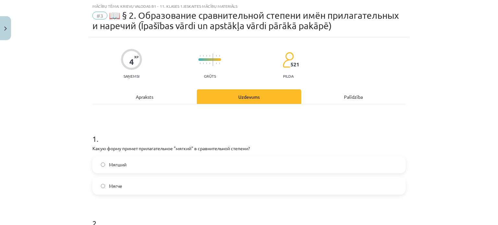
scroll to position [88, 0]
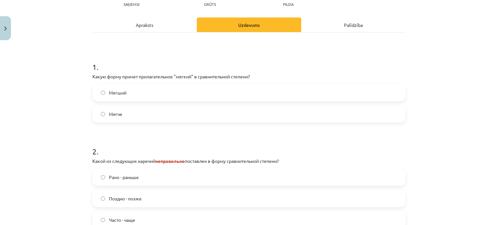
click at [153, 113] on label "Мягче" at bounding box center [249, 114] width 312 height 16
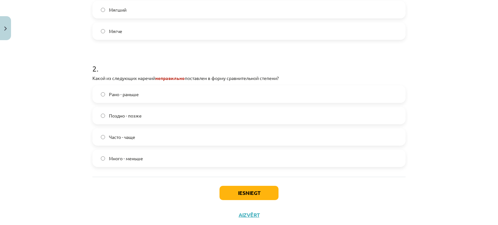
scroll to position [173, 0]
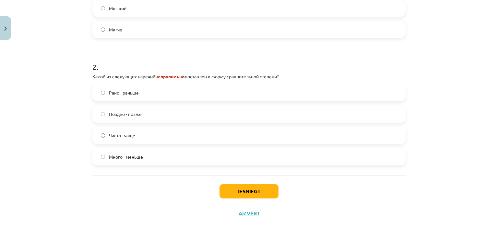
click at [143, 158] on label "Много - меньше" at bounding box center [249, 157] width 312 height 16
click at [143, 95] on label "Рано - раньше" at bounding box center [249, 93] width 312 height 16
click at [236, 192] on button "Iesniegt" at bounding box center [248, 191] width 59 height 14
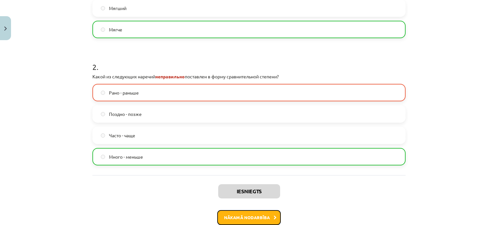
click at [245, 215] on button "Nākamā nodarbība" at bounding box center [249, 217] width 64 height 15
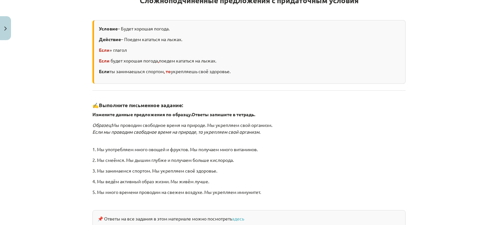
scroll to position [204, 0]
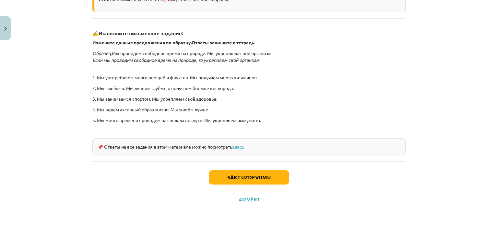
click at [225, 187] on div "Sākt uzdevumu Aizvērt" at bounding box center [248, 183] width 313 height 45
click at [222, 177] on button "Sākt uzdevumu" at bounding box center [249, 177] width 80 height 14
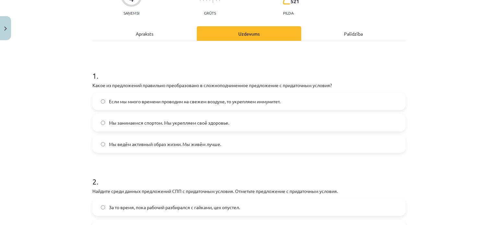
scroll to position [69, 0]
click at [198, 116] on label "Мы занимаемся спортом. Мы укрепляем своё здоровье." at bounding box center [249, 122] width 312 height 16
click at [211, 150] on label "Мы ведём активный образ жизни. Мы живём лучше." at bounding box center [249, 144] width 312 height 16
